Goal: Task Accomplishment & Management: Manage account settings

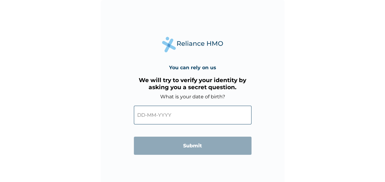
click at [198, 118] on input "text" at bounding box center [193, 115] width 118 height 19
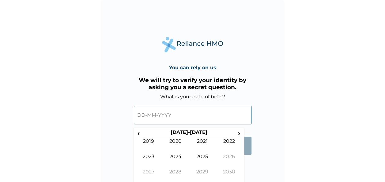
scroll to position [3, 0]
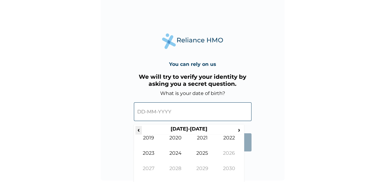
click at [137, 130] on span "‹" at bounding box center [138, 130] width 6 height 8
click at [139, 131] on span "‹" at bounding box center [138, 130] width 6 height 8
click at [204, 170] on td "1999" at bounding box center [202, 172] width 27 height 15
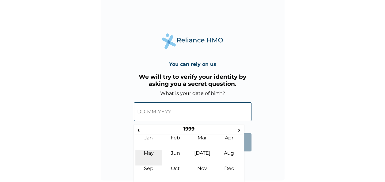
click at [153, 150] on td "May" at bounding box center [148, 157] width 27 height 15
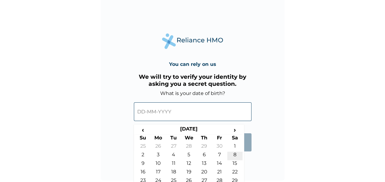
click at [236, 154] on td "8" at bounding box center [234, 155] width 15 height 9
type input "08-05-1999"
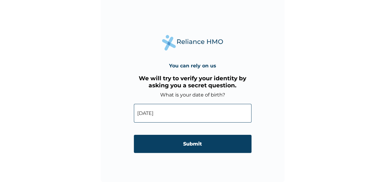
scroll to position [2, 0]
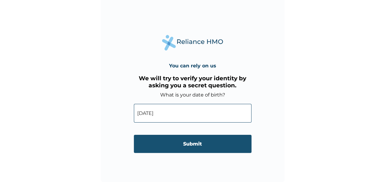
click at [220, 140] on input "Submit" at bounding box center [193, 144] width 118 height 18
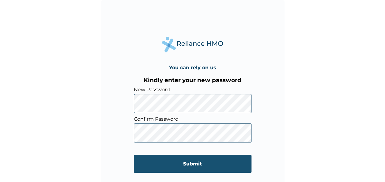
click at [193, 160] on input "Submit" at bounding box center [193, 164] width 118 height 18
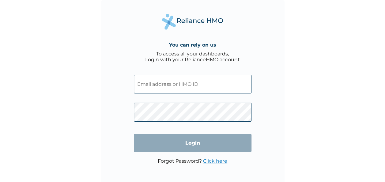
type input "VFI/10003/A"
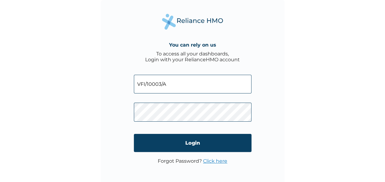
click at [105, 106] on div "You can rely on us To access all your dashboards, Login with your RelianceHMO a…" at bounding box center [193, 92] width 184 height 184
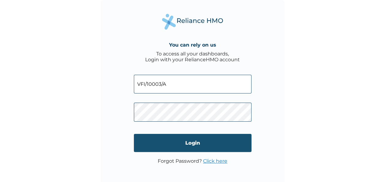
click at [136, 148] on input "Login" at bounding box center [193, 143] width 118 height 18
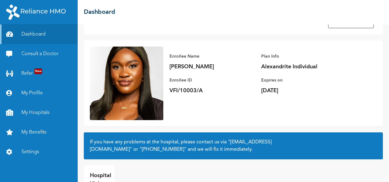
scroll to position [23, 0]
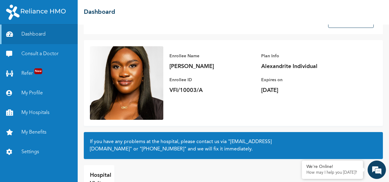
click at [145, 90] on img at bounding box center [126, 82] width 73 height 73
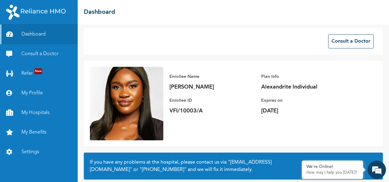
scroll to position [0, 0]
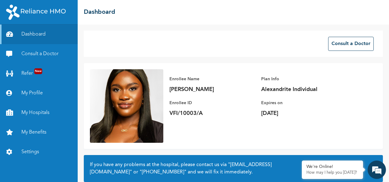
click at [136, 92] on img at bounding box center [126, 105] width 73 height 73
click at [47, 98] on link "My Profile" at bounding box center [39, 93] width 78 height 20
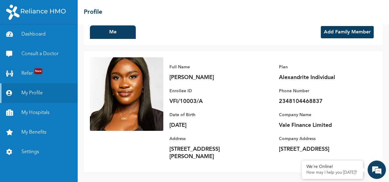
scroll to position [14, 0]
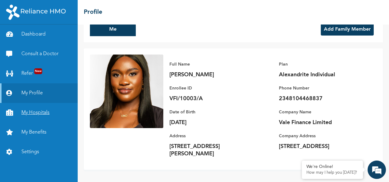
click at [53, 114] on link "My Hospitals" at bounding box center [39, 113] width 78 height 20
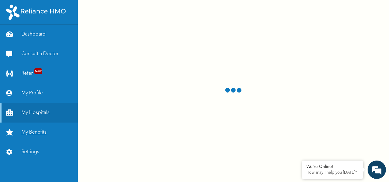
click at [34, 137] on link "My Benefits" at bounding box center [39, 132] width 78 height 20
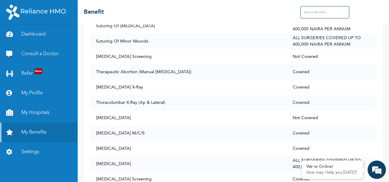
scroll to position [4381, 0]
